Goal: Register for event/course

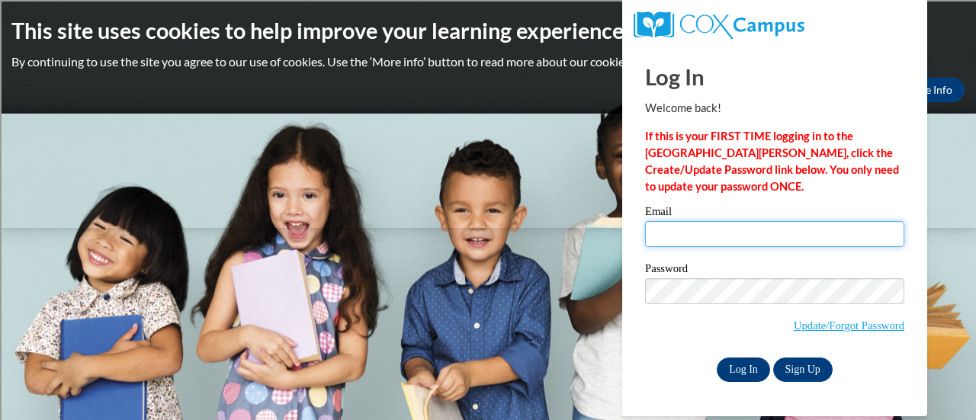
type input "araykat@sdmfschools.org"
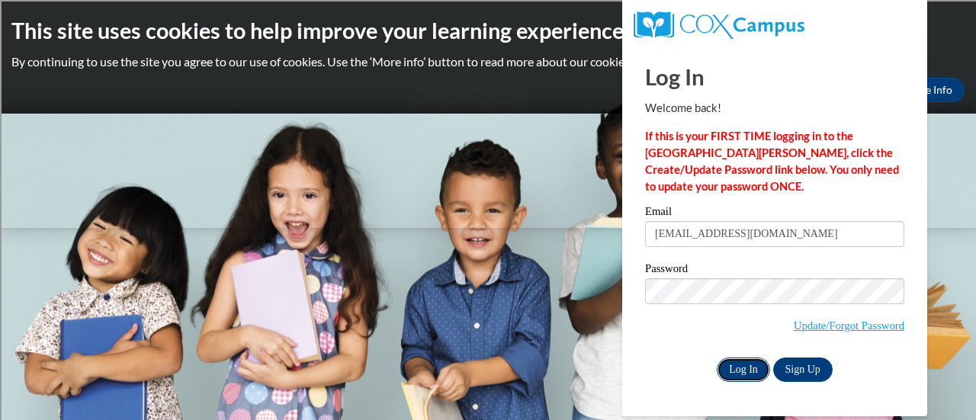
click at [725, 373] on input "Log In" at bounding box center [743, 370] width 53 height 24
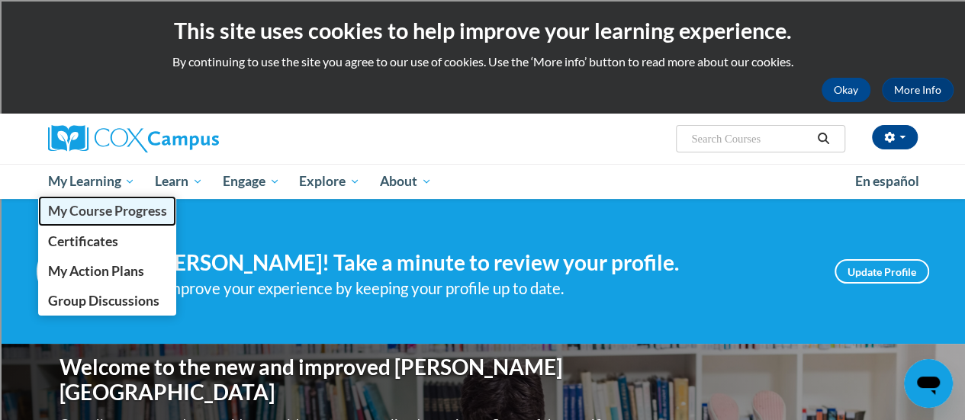
click at [105, 213] on span "My Course Progress" at bounding box center [106, 211] width 119 height 16
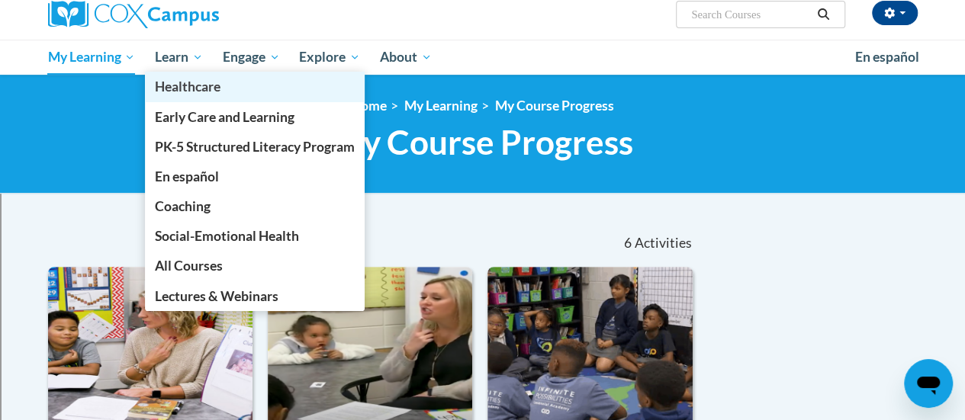
scroll to position [122, 0]
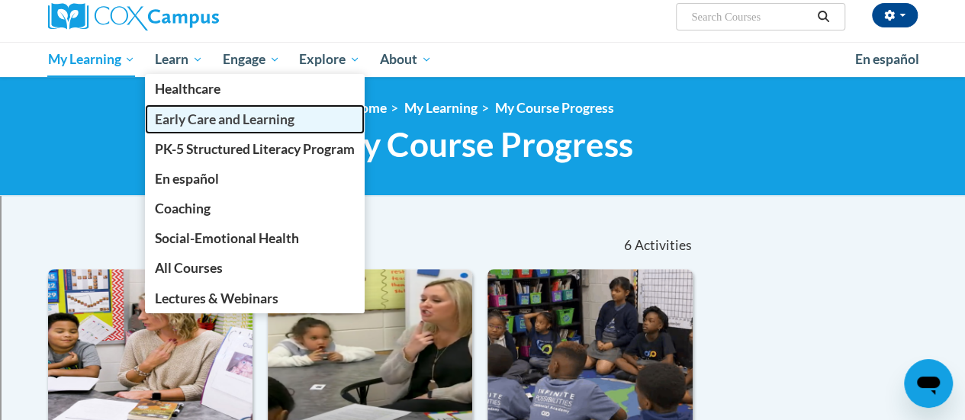
click at [174, 127] on link "Early Care and Learning" at bounding box center [255, 120] width 220 height 30
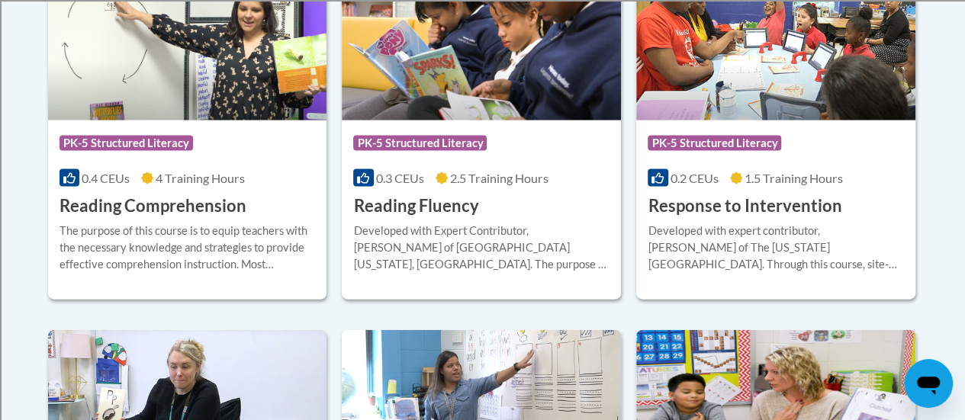
scroll to position [1530, 0]
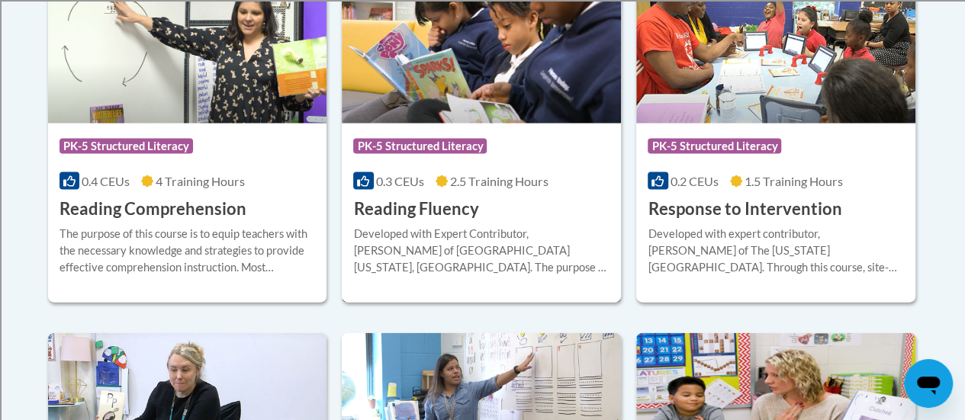
click at [413, 109] on img at bounding box center [481, 46] width 279 height 156
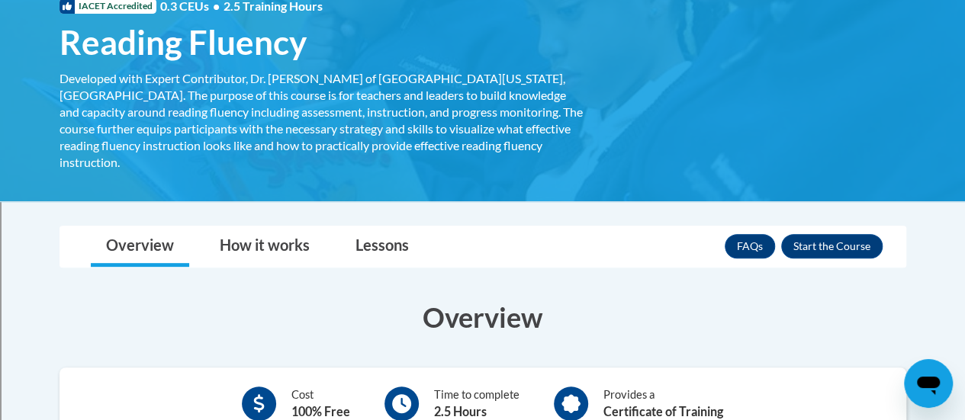
scroll to position [249, 0]
click at [819, 234] on button "Enroll" at bounding box center [831, 246] width 101 height 24
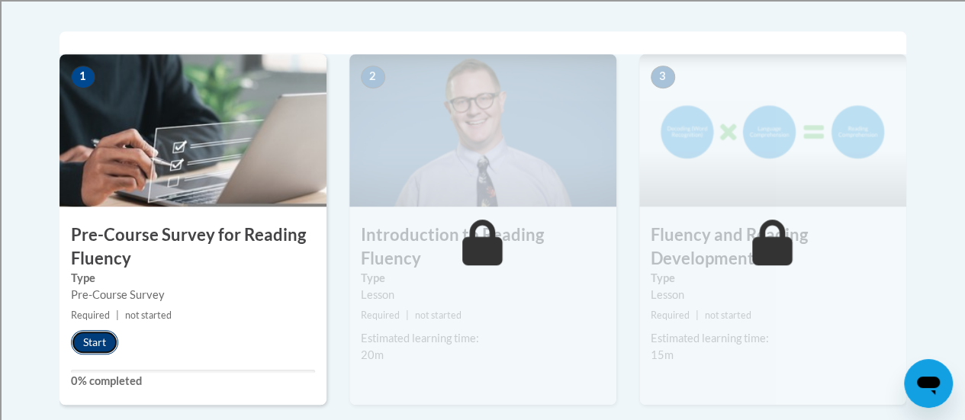
click at [86, 343] on button "Start" at bounding box center [94, 342] width 47 height 24
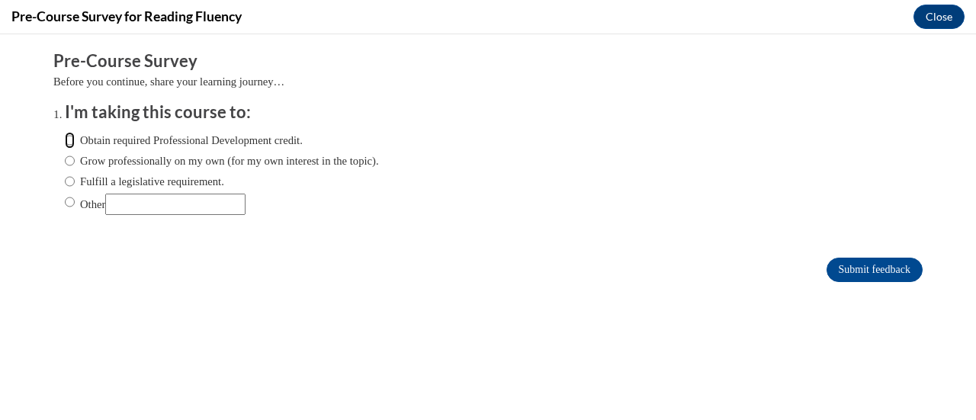
click at [65, 137] on input "Obtain required Professional Development credit." at bounding box center [70, 140] width 10 height 17
radio input "true"
click at [65, 176] on input "Fulfill a legislative requirement." at bounding box center [70, 181] width 10 height 17
radio input "true"
click at [871, 272] on input "Submit feedback" at bounding box center [875, 270] width 96 height 24
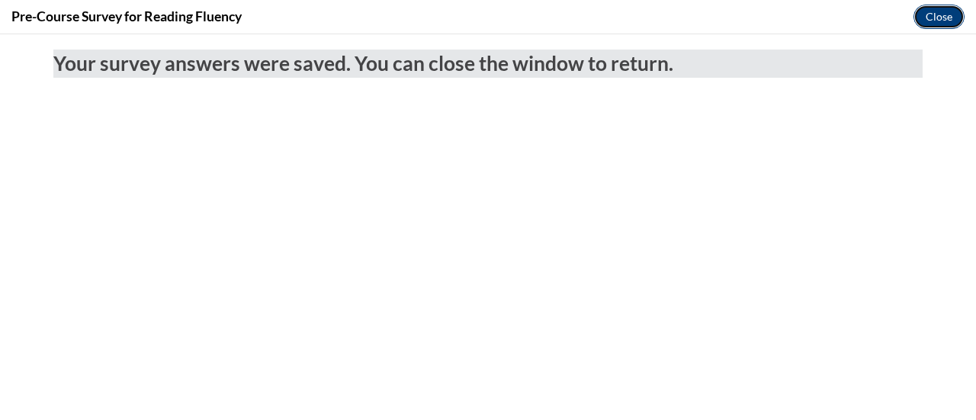
click at [946, 18] on button "Close" at bounding box center [939, 17] width 51 height 24
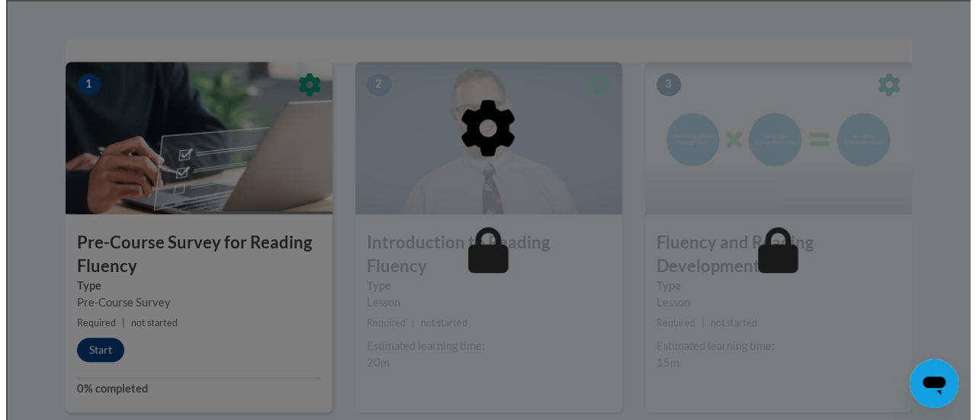
scroll to position [455, 0]
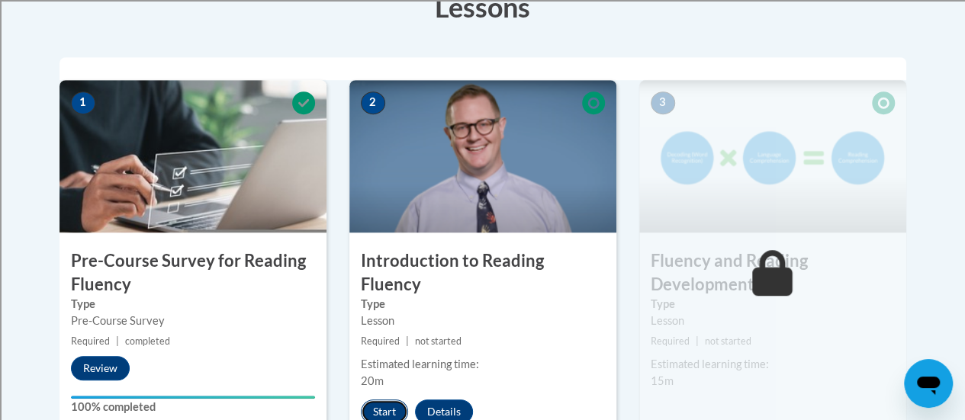
click at [371, 400] on button "Start" at bounding box center [384, 412] width 47 height 24
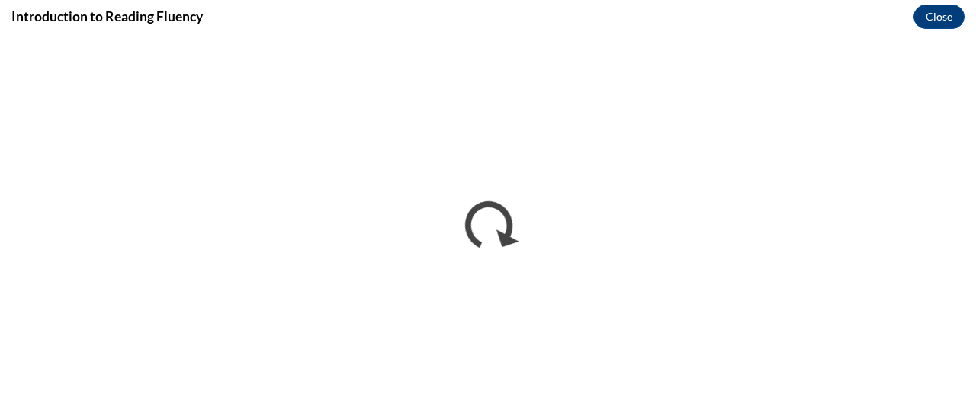
scroll to position [0, 0]
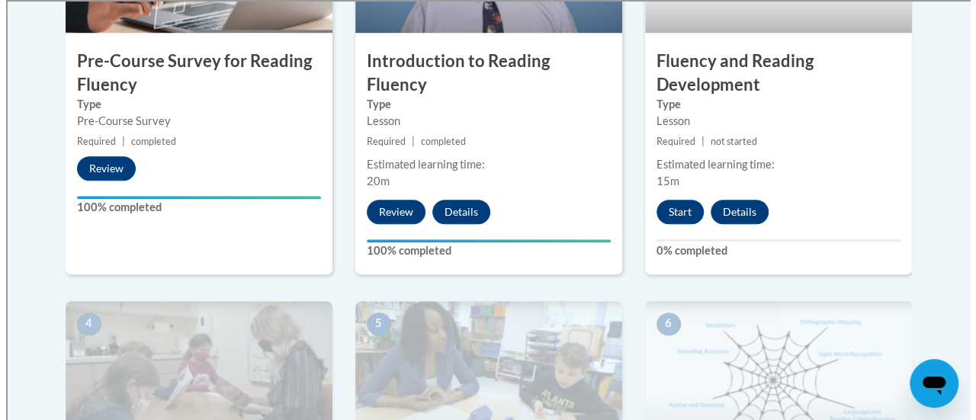
scroll to position [658, 0]
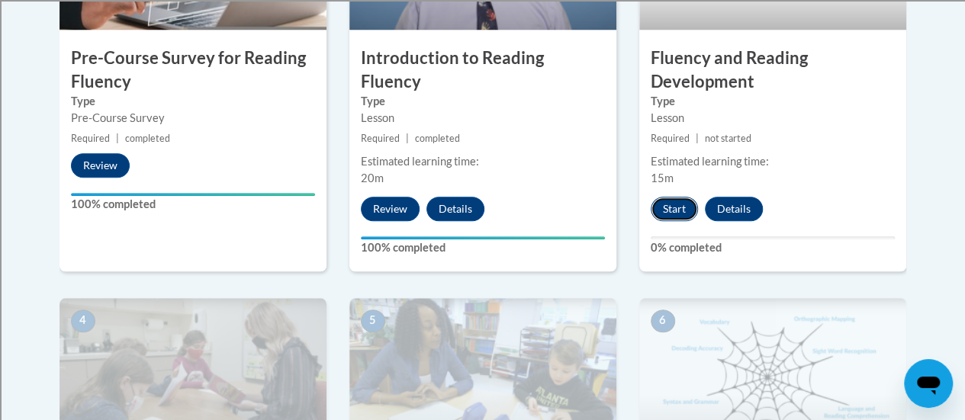
click at [667, 201] on button "Start" at bounding box center [674, 209] width 47 height 24
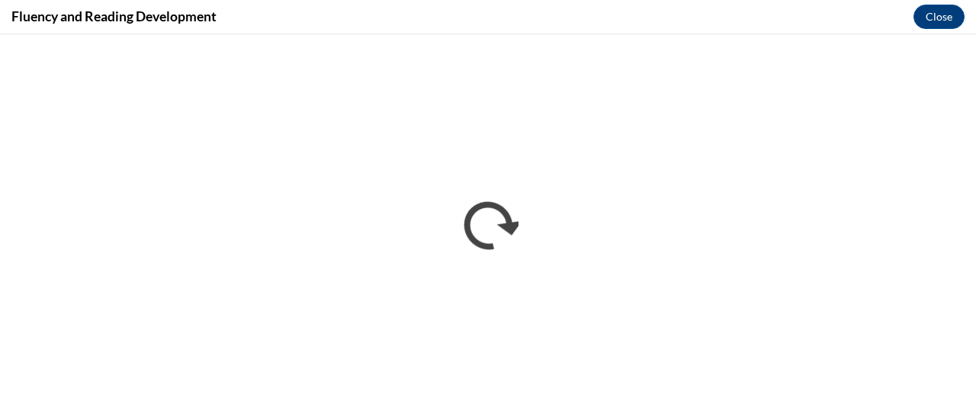
scroll to position [0, 0]
